Goal: Task Accomplishment & Management: Manage account settings

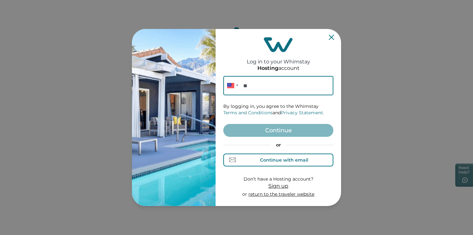
click at [280, 162] on div "Continue with email" at bounding box center [284, 159] width 48 height 5
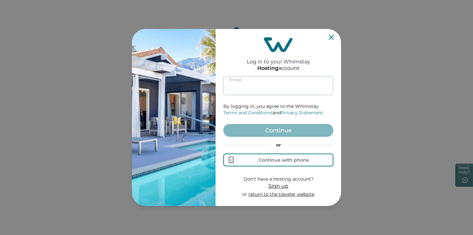
click at [259, 83] on input at bounding box center [278, 85] width 110 height 19
paste input "[EMAIL_ADDRESS][DOMAIN_NAME]"
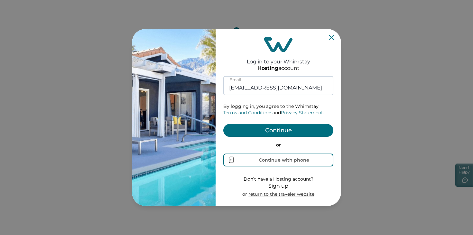
type input "[EMAIL_ADDRESS][DOMAIN_NAME]"
click at [223, 124] on button "Continue" at bounding box center [278, 130] width 110 height 13
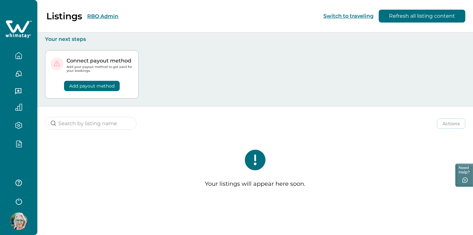
click at [22, 146] on icon "button" at bounding box center [18, 144] width 5 height 6
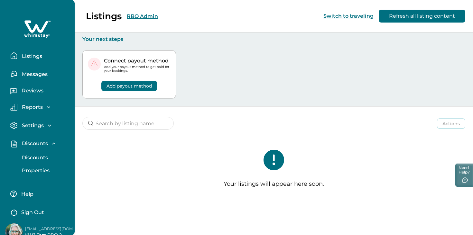
click at [28, 156] on p "Discounts" at bounding box center [34, 158] width 28 height 6
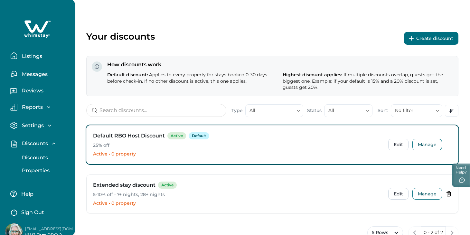
scroll to position [21, 0]
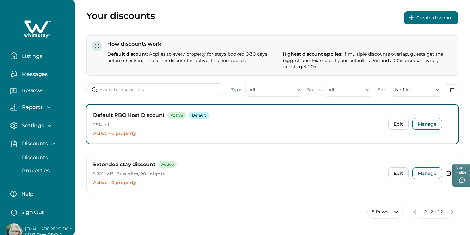
click at [423, 20] on button "Create discount" at bounding box center [431, 17] width 54 height 13
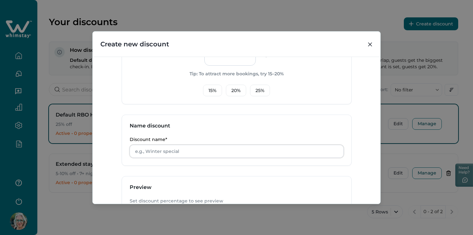
scroll to position [241, 0]
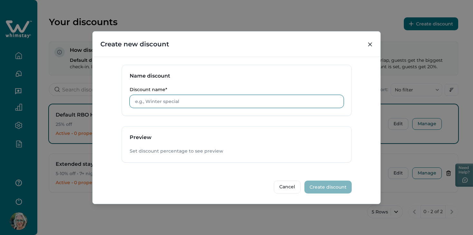
click at [268, 105] on input "Discount name*" at bounding box center [237, 101] width 214 height 13
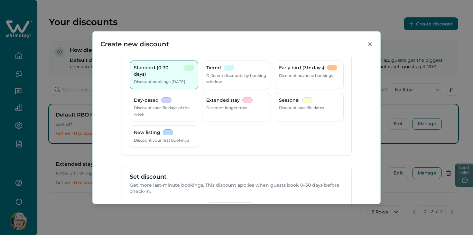
scroll to position [15, 0]
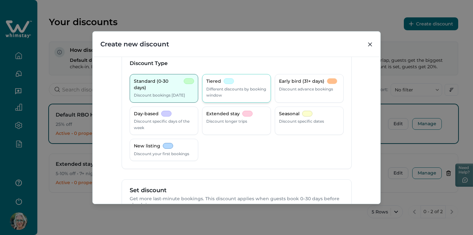
click at [241, 79] on div "Tiered Different discounts by booking window" at bounding box center [236, 88] width 61 height 20
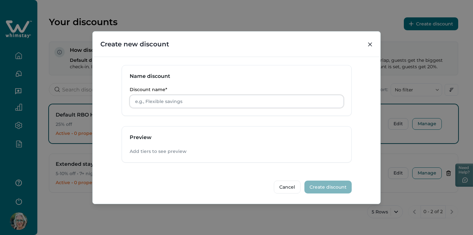
scroll to position [35, 0]
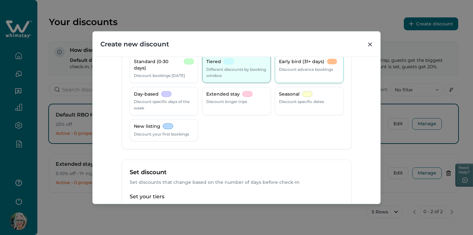
click at [288, 61] on p "Early bird (31+ days)" at bounding box center [301, 62] width 45 height 6
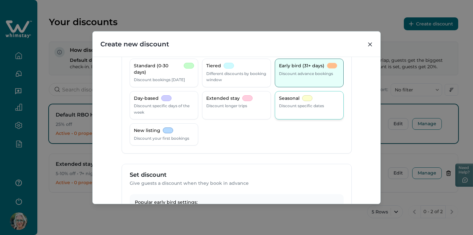
scroll to position [0, 0]
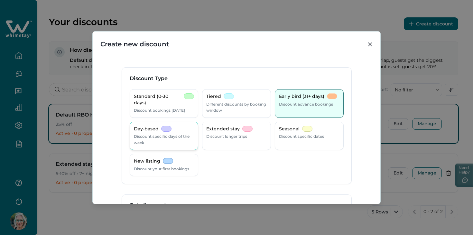
click at [175, 133] on p "Discount specific days of the week" at bounding box center [164, 139] width 61 height 13
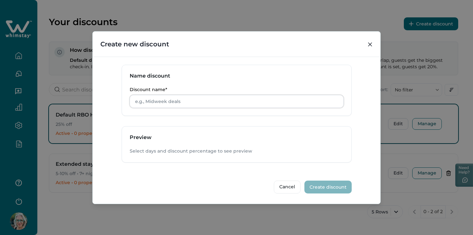
scroll to position [79, 0]
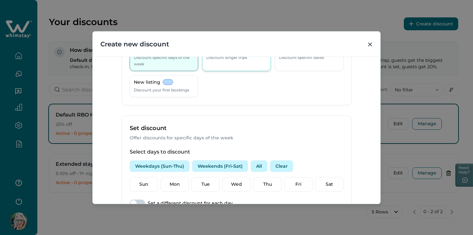
click at [226, 65] on div "Extended stay Discount longer trips" at bounding box center [236, 57] width 69 height 29
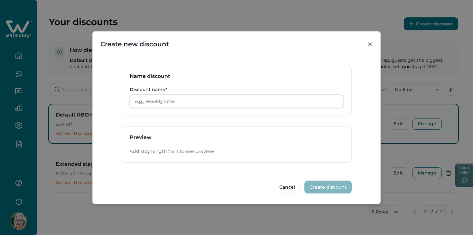
scroll to position [23, 0]
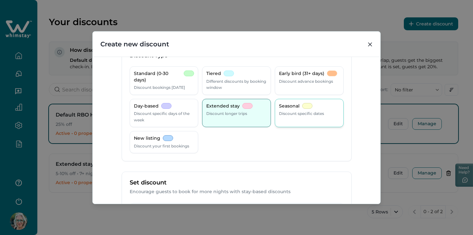
click at [307, 113] on p "Discount specific dates" at bounding box center [301, 113] width 45 height 6
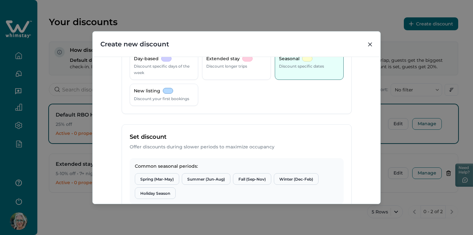
scroll to position [54, 0]
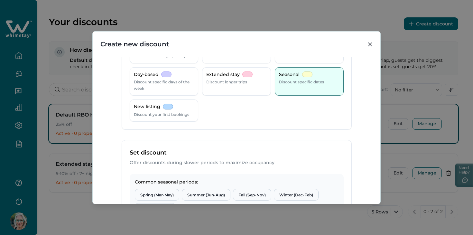
click at [175, 98] on div "Standard (0-30 days) Discount bookings [DATE] Tiered Different discounts by boo…" at bounding box center [237, 78] width 214 height 87
click at [177, 108] on div "New listing Discount your first bookings" at bounding box center [164, 111] width 61 height 14
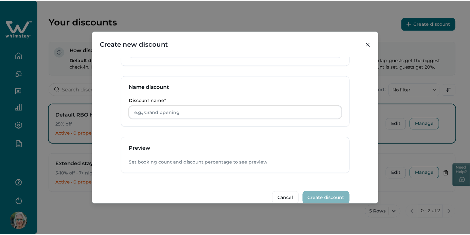
scroll to position [287, 0]
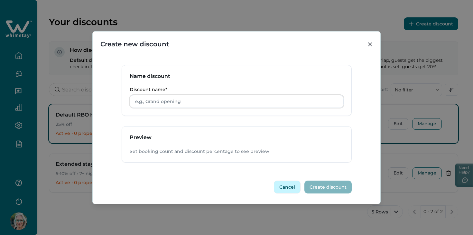
click at [289, 189] on button "Cancel" at bounding box center [287, 187] width 27 height 13
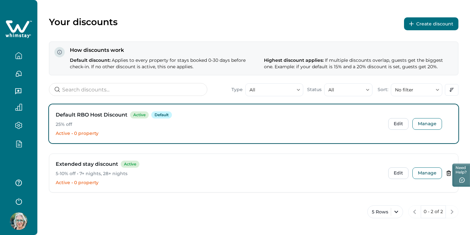
click at [18, 138] on div at bounding box center [18, 144] width 27 height 18
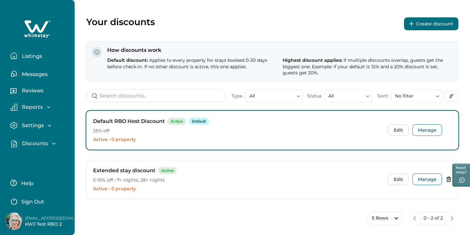
click at [31, 142] on p "Discounts" at bounding box center [34, 143] width 28 height 6
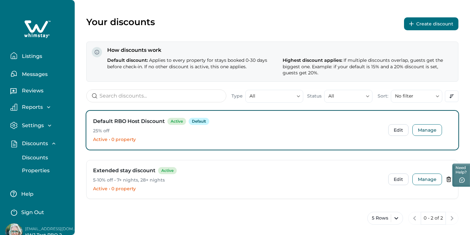
click at [43, 166] on button "Properties" at bounding box center [44, 170] width 59 height 13
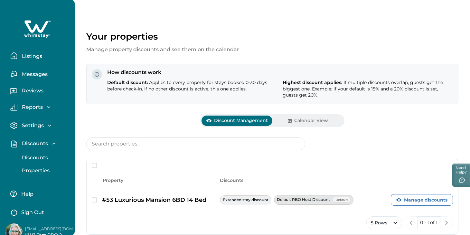
scroll to position [19, 0]
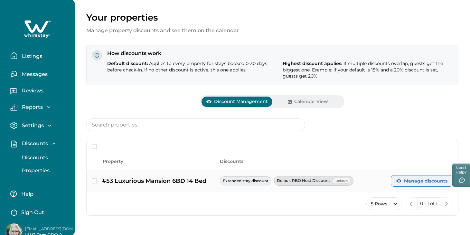
click at [407, 179] on button "Manage discounts" at bounding box center [422, 181] width 62 height 12
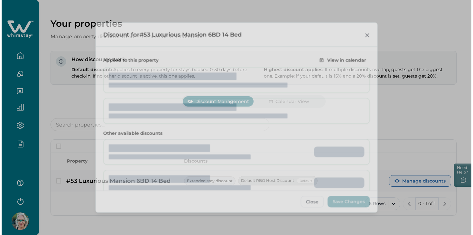
scroll to position [13, 0]
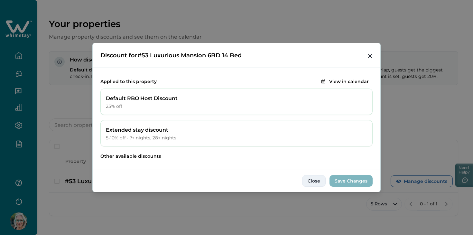
click at [311, 180] on button "Close" at bounding box center [314, 181] width 24 height 12
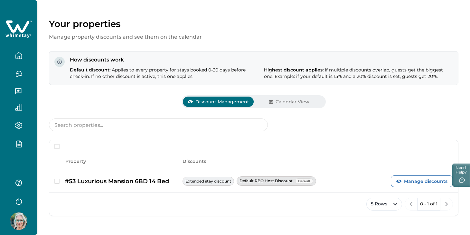
click at [22, 143] on icon "button" at bounding box center [18, 143] width 7 height 7
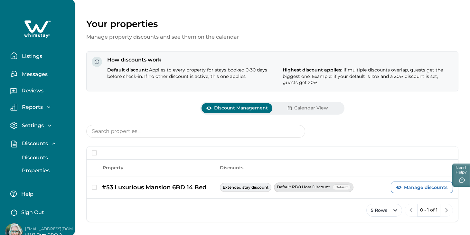
click at [43, 158] on p "Discounts" at bounding box center [34, 158] width 28 height 6
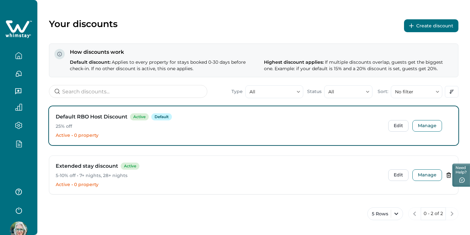
click at [418, 29] on button "Create discount" at bounding box center [431, 25] width 54 height 13
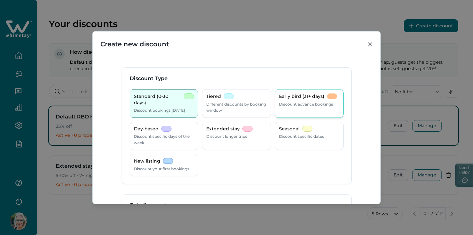
click at [314, 104] on p "Discount advance bookings" at bounding box center [306, 104] width 54 height 6
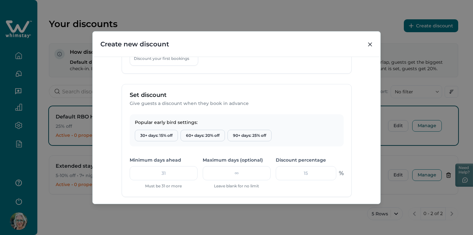
scroll to position [121, 0]
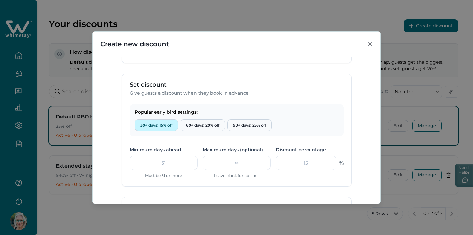
click at [169, 124] on button "30+ days: 15% off" at bounding box center [156, 125] width 43 height 12
type input "31"
type input "15"
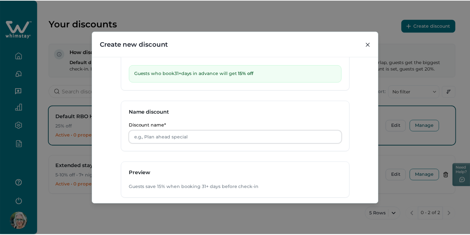
scroll to position [278, 0]
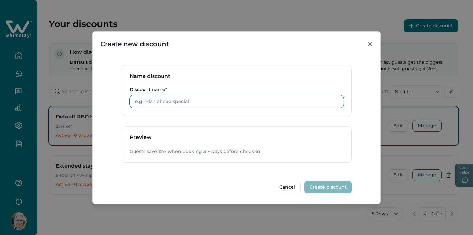
click at [213, 107] on input "Discount name*" at bounding box center [237, 101] width 214 height 13
type input "Early bird"
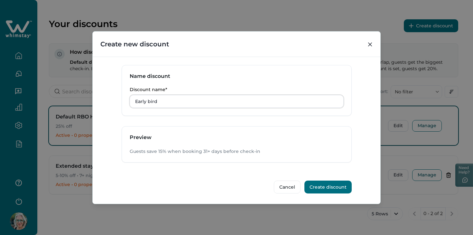
click at [339, 193] on button "Create discount" at bounding box center [328, 187] width 47 height 13
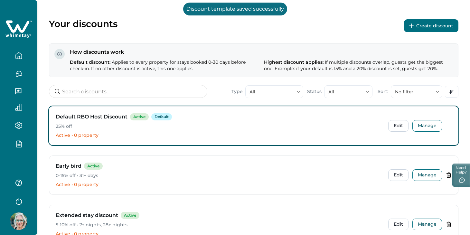
click at [16, 144] on icon "button" at bounding box center [18, 143] width 7 height 7
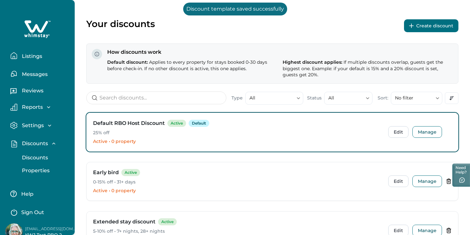
click at [30, 172] on p "Properties" at bounding box center [35, 170] width 30 height 6
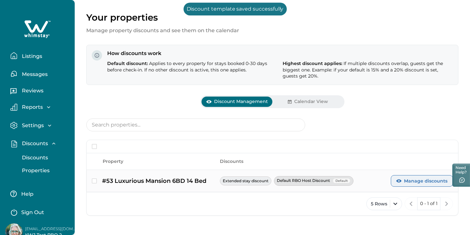
click at [420, 176] on button "Manage discounts" at bounding box center [422, 181] width 62 height 12
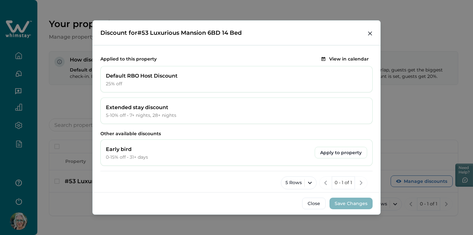
scroll to position [10, 0]
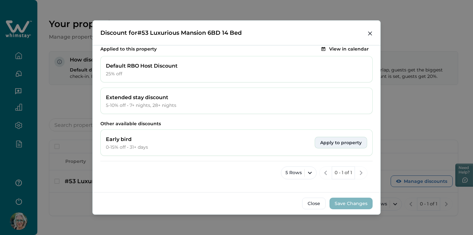
click at [349, 143] on button "Apply to property" at bounding box center [341, 143] width 52 height 12
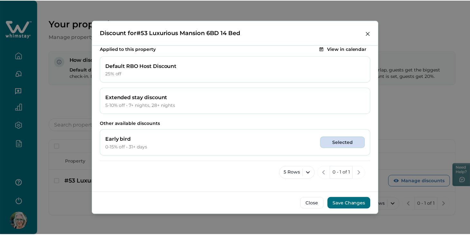
scroll to position [0, 0]
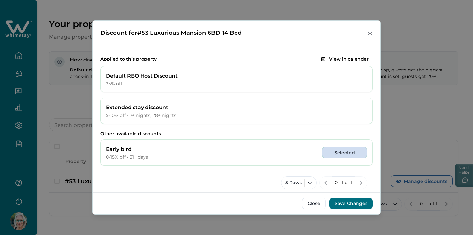
click at [355, 207] on button "Save Changes" at bounding box center [351, 204] width 43 height 12
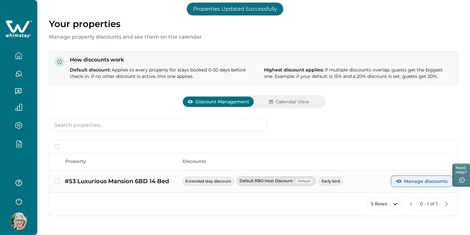
click at [415, 182] on button "Manage discounts" at bounding box center [422, 182] width 62 height 12
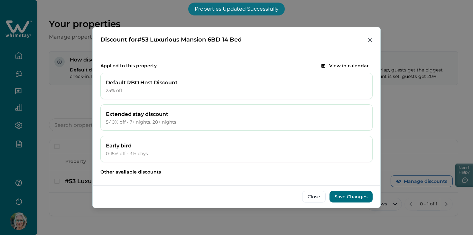
click at [345, 123] on p "5-10% off • 7+ nights, 28+ nights" at bounding box center [236, 122] width 261 height 6
click at [372, 36] on button "Close" at bounding box center [370, 40] width 10 height 10
